Goal: Task Accomplishment & Management: Use online tool/utility

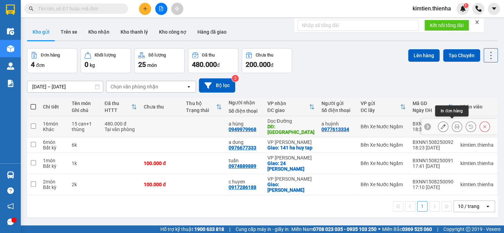
click at [454, 124] on icon at bounding box center [456, 126] width 5 height 5
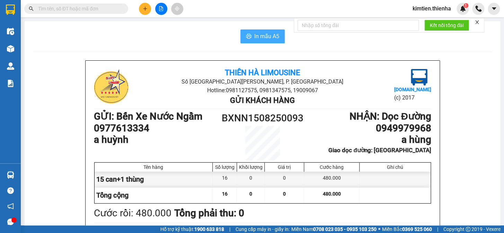
click at [260, 37] on span "In mẫu A5" at bounding box center [266, 36] width 25 height 9
